Goal: Transaction & Acquisition: Purchase product/service

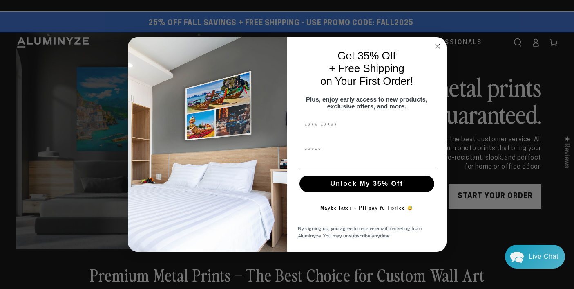
click at [440, 42] on circle "Close dialog" at bounding box center [437, 46] width 9 height 9
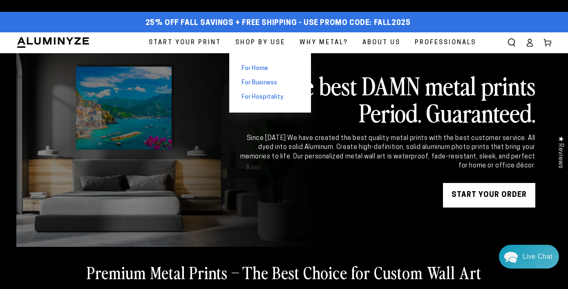
click at [260, 67] on span "For Home" at bounding box center [255, 68] width 27 height 9
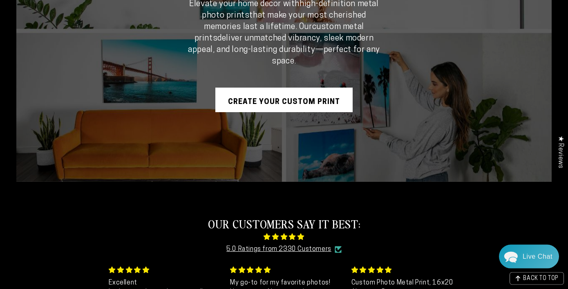
scroll to position [105, 0]
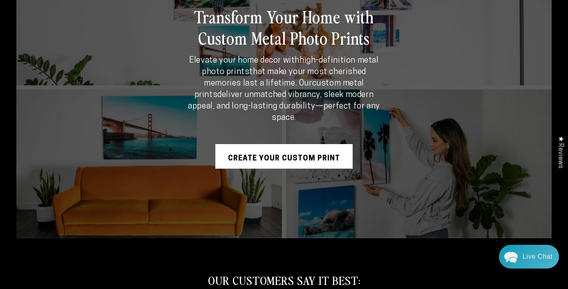
click at [279, 154] on link "Create Your Custom Print" at bounding box center [283, 156] width 137 height 25
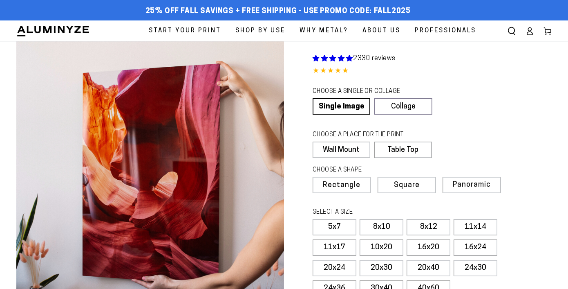
select select "**********"
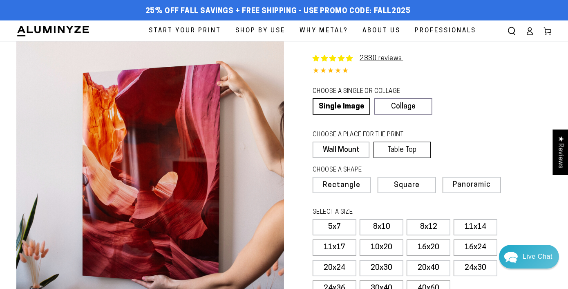
click at [412, 150] on label "Table Top" at bounding box center [402, 149] width 57 height 16
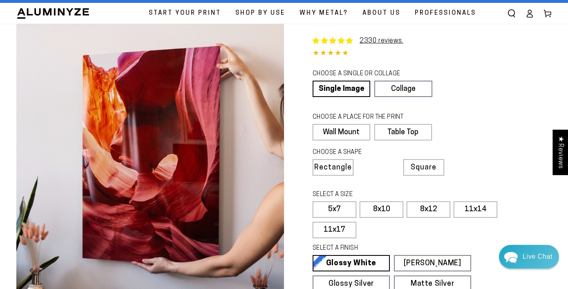
scroll to position [26, 0]
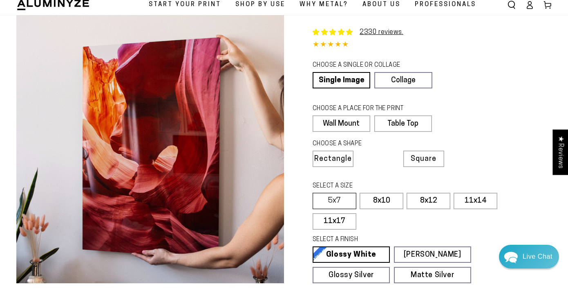
click at [337, 200] on label "5x7" at bounding box center [335, 201] width 44 height 16
click at [334, 196] on label "5x7" at bounding box center [335, 201] width 44 height 16
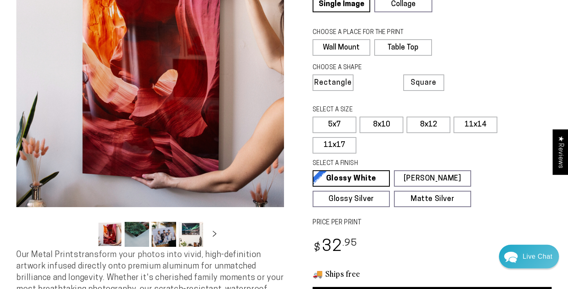
scroll to position [170, 0]
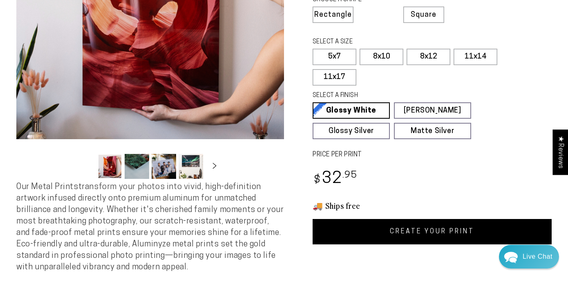
click at [385, 231] on link "CREATE YOUR PRINT" at bounding box center [432, 231] width 239 height 25
